Goal: Task Accomplishment & Management: Use online tool/utility

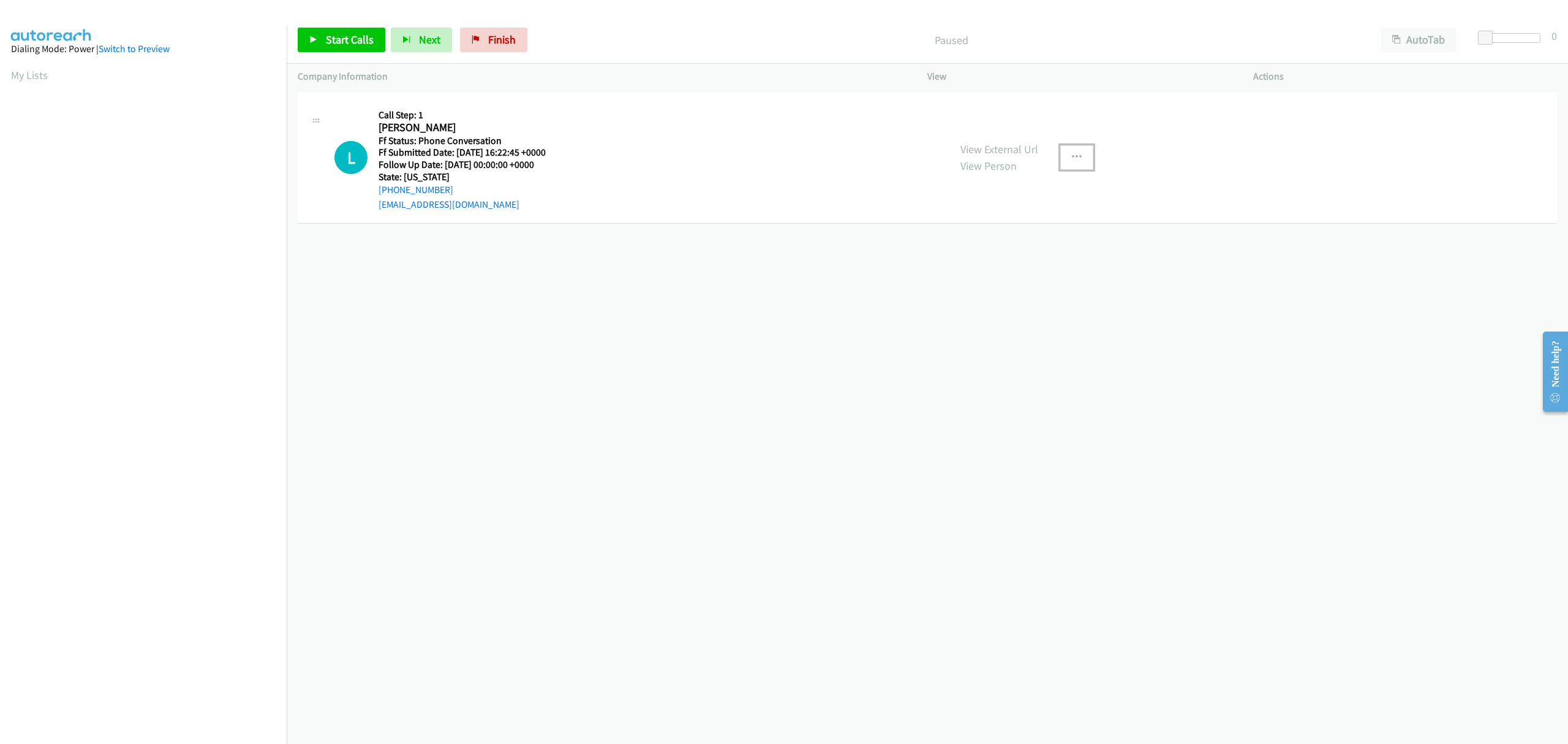
click at [1079, 151] on button "button" at bounding box center [1077, 157] width 33 height 24
click at [962, 239] on link "Skip Call" at bounding box center [1011, 237] width 163 height 24
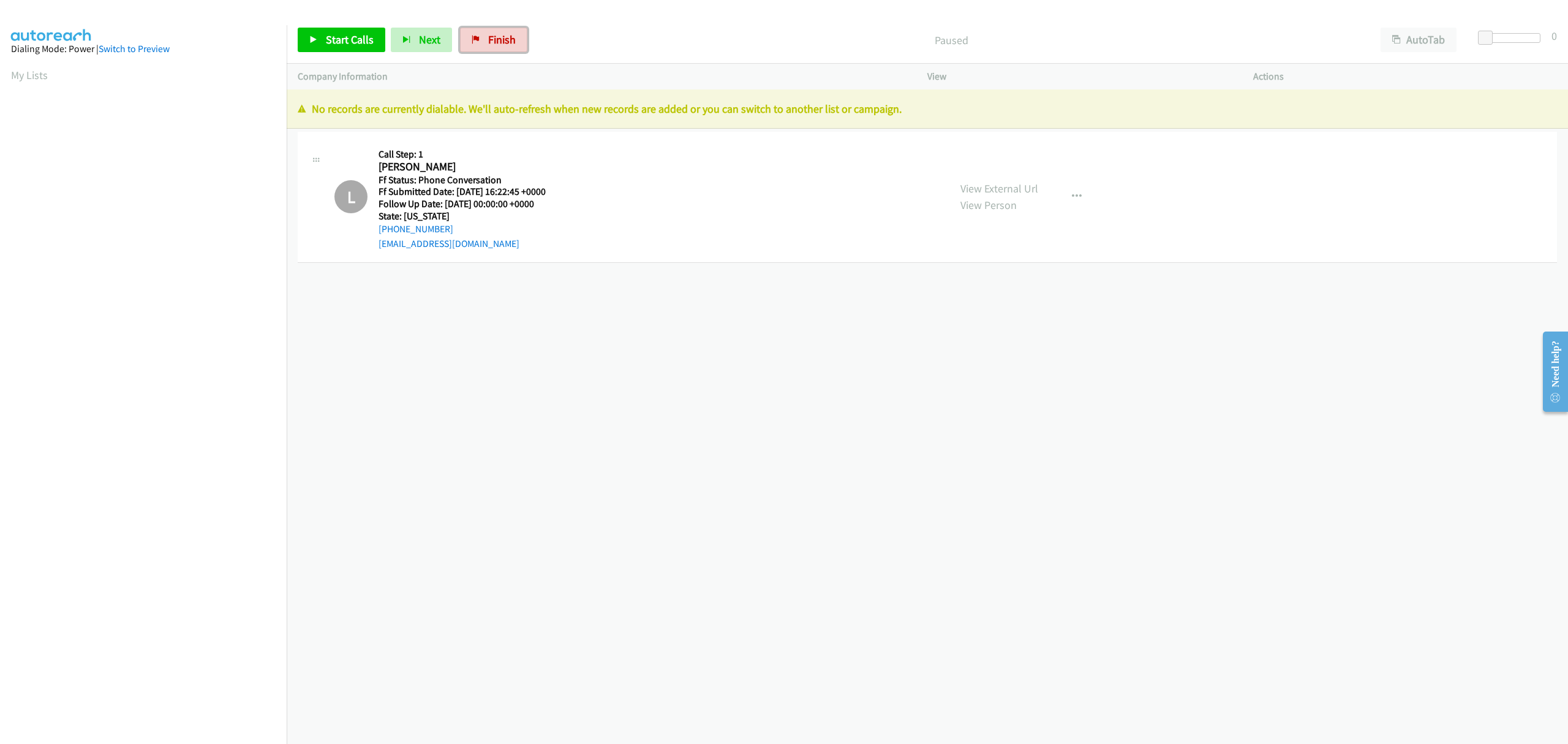
click at [506, 42] on span "Finish" at bounding box center [502, 39] width 28 height 14
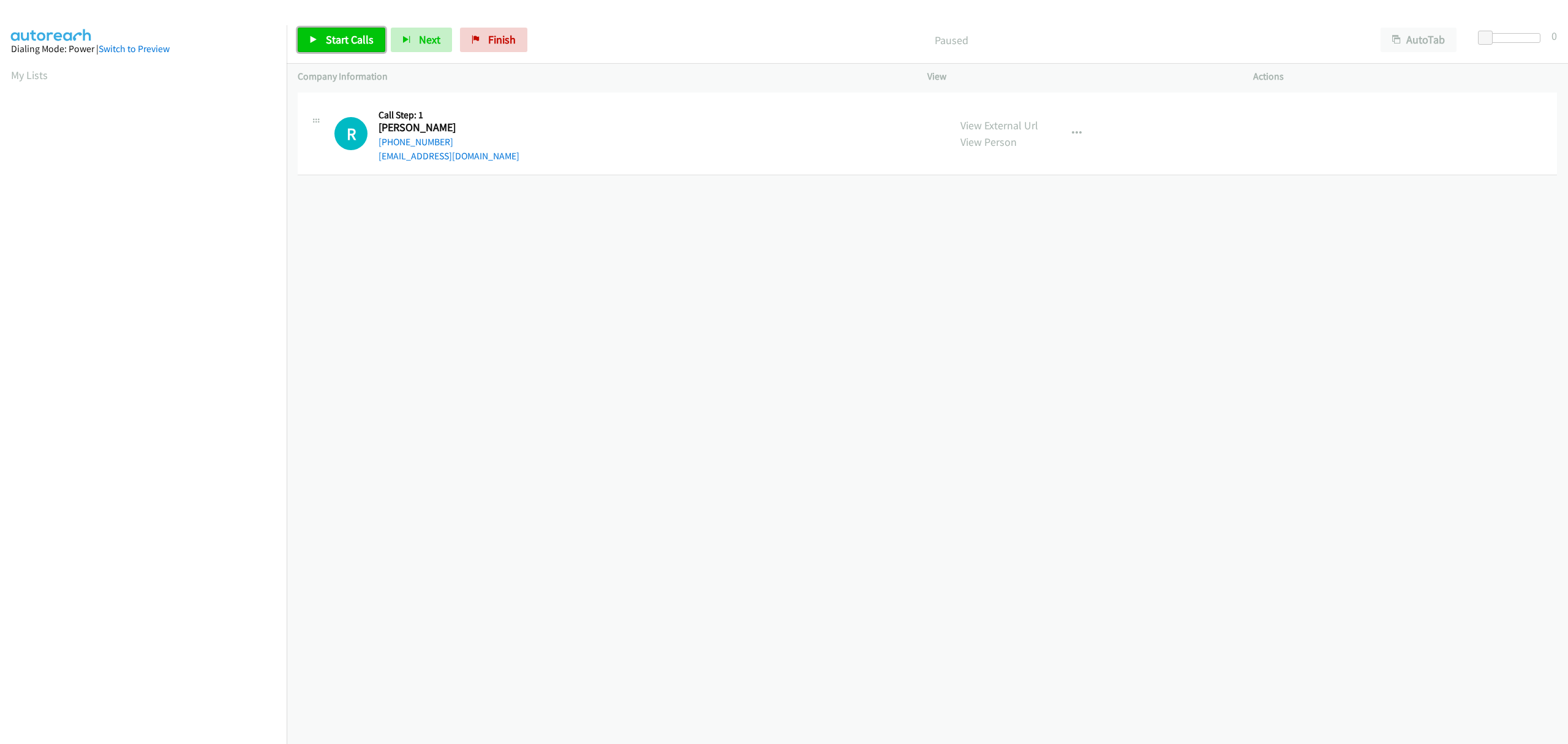
click at [348, 43] on span "Start Calls" at bounding box center [349, 39] width 48 height 14
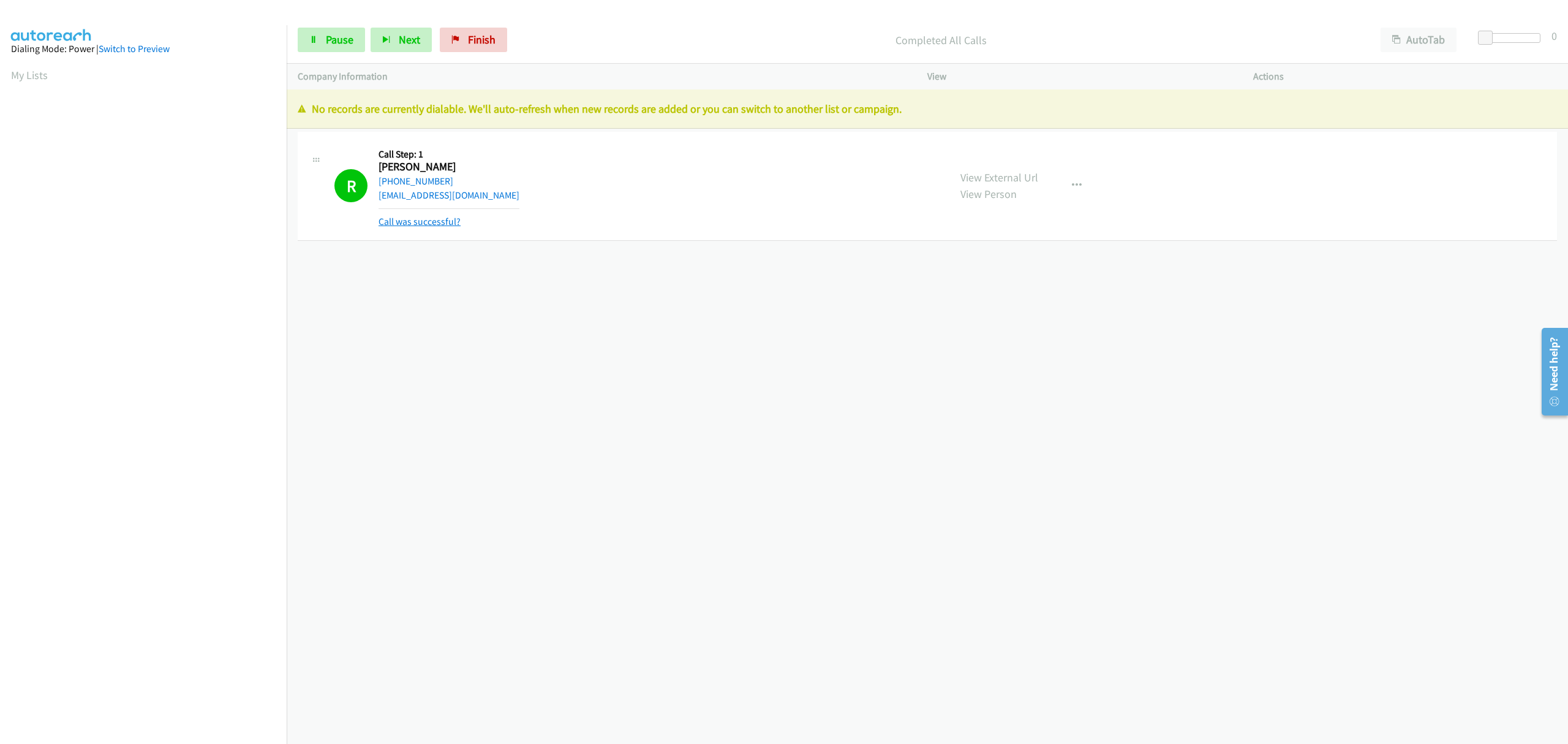
click at [439, 219] on link "Call was successful?" at bounding box center [420, 222] width 82 height 12
click at [476, 34] on span "Finish" at bounding box center [482, 39] width 28 height 14
